Goal: Task Accomplishment & Management: Use online tool/utility

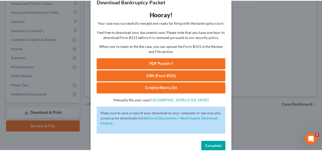
scroll to position [24, 0]
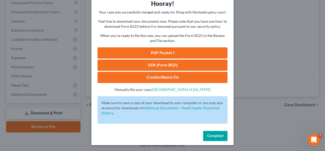
click at [208, 134] on span "Complete!" at bounding box center [215, 135] width 16 height 4
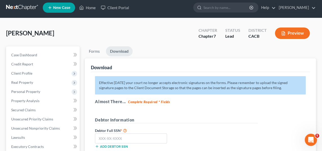
scroll to position [0, 0]
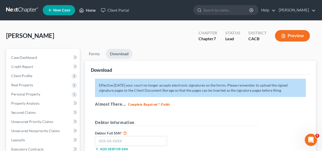
click at [92, 9] on link "Home" at bounding box center [88, 10] width 22 height 9
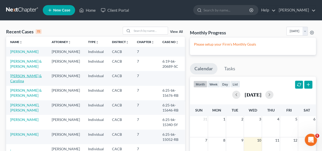
click at [26, 81] on link "[PERSON_NAME] & Carolina" at bounding box center [26, 77] width 32 height 9
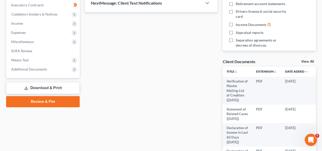
scroll to position [152, 0]
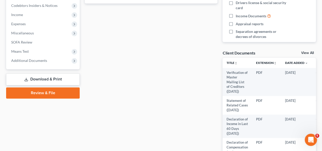
click at [56, 76] on link "Download & Print" at bounding box center [42, 79] width 73 height 12
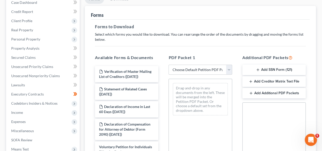
scroll to position [168, 0]
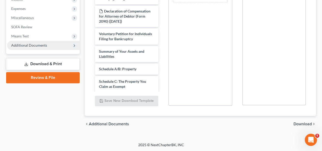
click at [23, 45] on span "Additional Documents" at bounding box center [29, 45] width 36 height 4
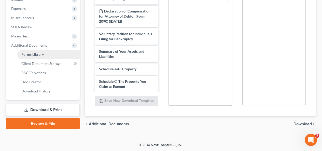
click at [29, 53] on span "Forms Library" at bounding box center [32, 54] width 22 height 4
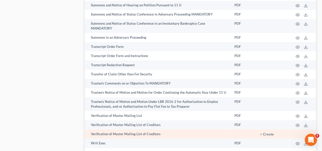
scroll to position [3066, 0]
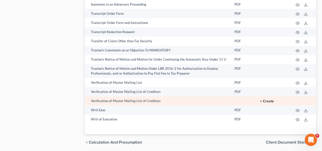
click at [271, 99] on button "+ Create" at bounding box center [267, 101] width 14 height 4
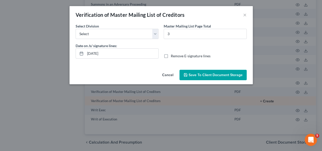
scroll to position [3047, 0]
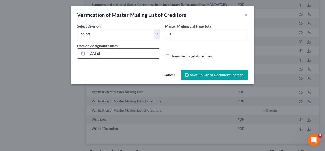
click at [94, 51] on input "[DATE]" at bounding box center [123, 54] width 73 height 10
type input "[DATE]"
click at [172, 57] on label "Remove E-signature lines" at bounding box center [192, 55] width 40 height 5
click at [174, 57] on input "Remove E-signature lines" at bounding box center [175, 54] width 3 height 3
checkbox input "true"
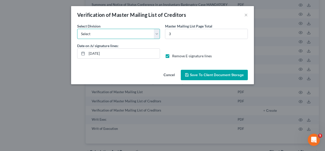
click at [158, 34] on select "Select [GEOGRAPHIC_DATA] [GEOGRAPHIC_DATA] [GEOGRAPHIC_DATA][PERSON_NAME] [GEOG…" at bounding box center [118, 34] width 83 height 10
select select "1"
click at [77, 29] on select "Select [GEOGRAPHIC_DATA] [GEOGRAPHIC_DATA] [GEOGRAPHIC_DATA][PERSON_NAME] [GEOG…" at bounding box center [118, 34] width 83 height 10
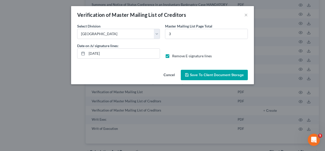
click at [207, 74] on span "Save to Client Document Storage" at bounding box center [217, 75] width 54 height 4
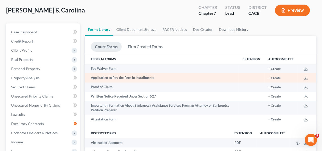
scroll to position [178, 0]
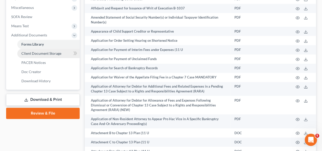
click at [63, 53] on link "Client Document Storage" at bounding box center [48, 53] width 62 height 9
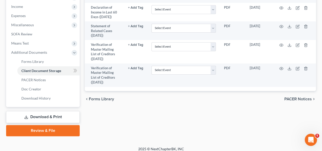
scroll to position [164, 0]
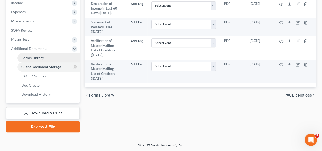
click at [56, 57] on link "Forms Library" at bounding box center [48, 57] width 62 height 9
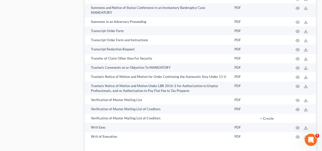
scroll to position [3066, 0]
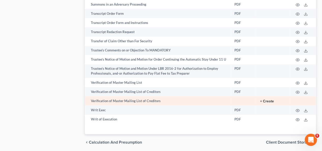
click at [266, 99] on button "+ Create" at bounding box center [267, 101] width 14 height 4
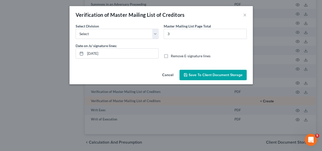
scroll to position [3047, 0]
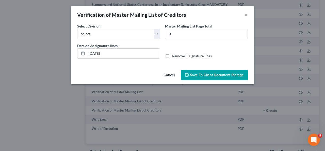
click at [172, 56] on label "Remove E-signature lines" at bounding box center [192, 55] width 40 height 5
click at [174, 56] on input "Remove E-signature lines" at bounding box center [175, 54] width 3 height 3
checkbox input "true"
click at [94, 52] on input "[DATE]" at bounding box center [123, 54] width 73 height 10
type input "[DATE]"
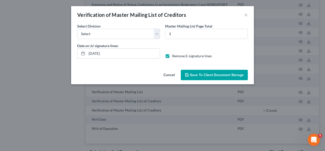
click at [219, 73] on span "Save to Client Document Storage" at bounding box center [217, 75] width 54 height 4
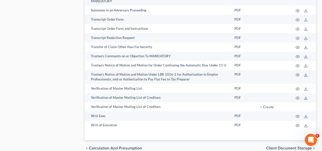
scroll to position [3066, 0]
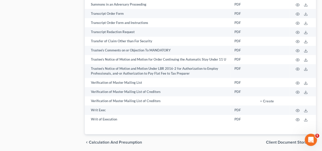
click at [281, 140] on span "Client Document Storage" at bounding box center [289, 142] width 46 height 4
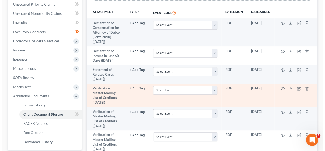
scroll to position [164, 0]
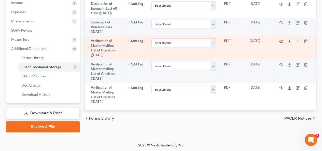
click at [280, 41] on icon "button" at bounding box center [281, 41] width 4 height 4
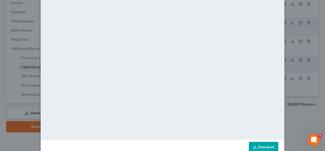
scroll to position [62, 0]
